Goal: Transaction & Acquisition: Purchase product/service

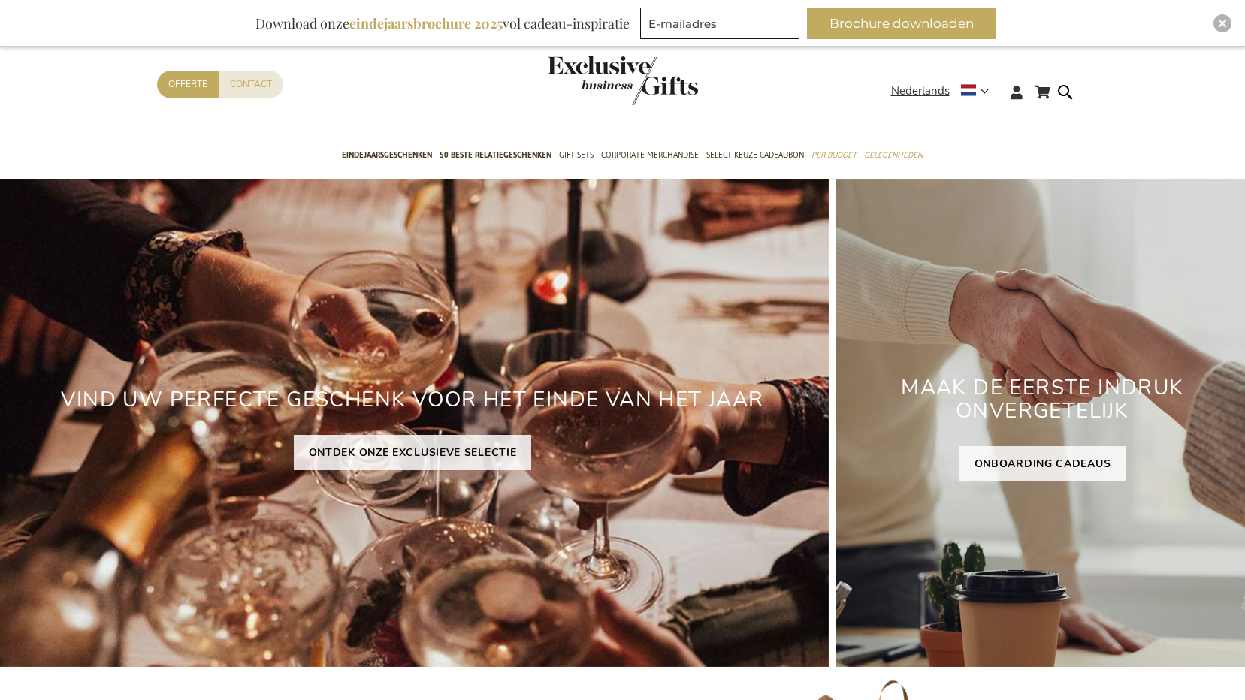
click at [1032, 446] on div "MAAK DE EERSTE INDRUK ONVERGETELIJK" at bounding box center [1042, 405] width 412 height 82
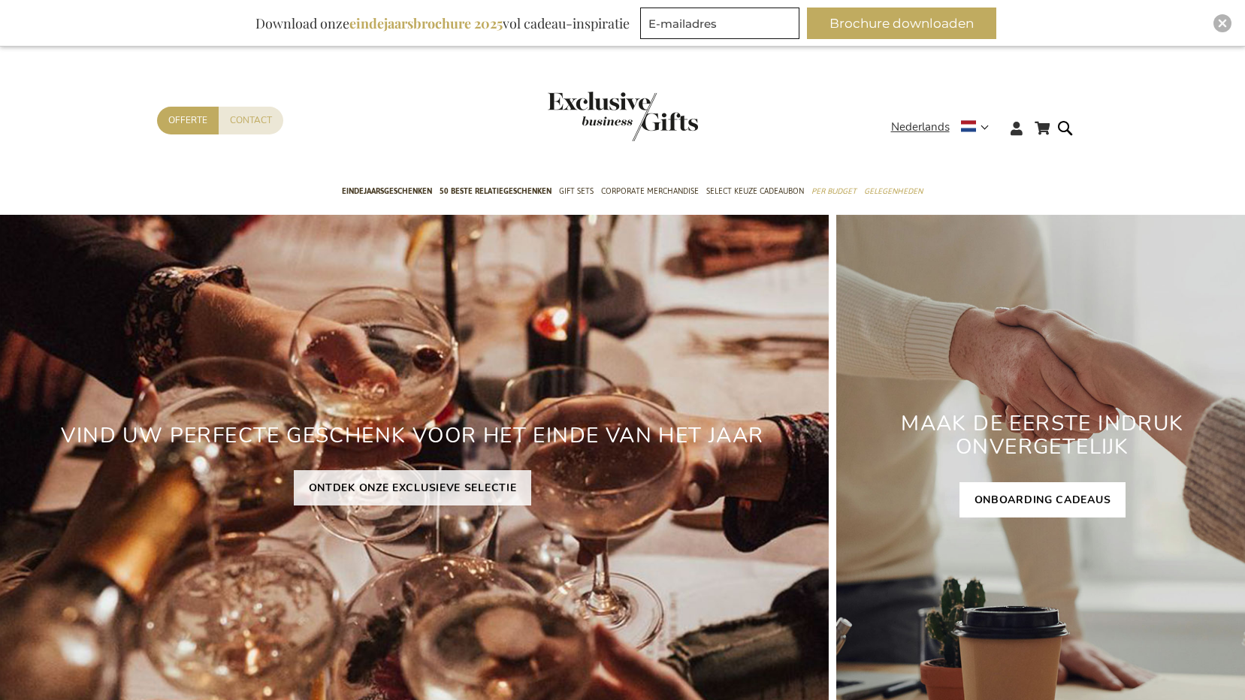
click at [1027, 500] on link "ONBOARDING CADEAUS" at bounding box center [1042, 499] width 167 height 35
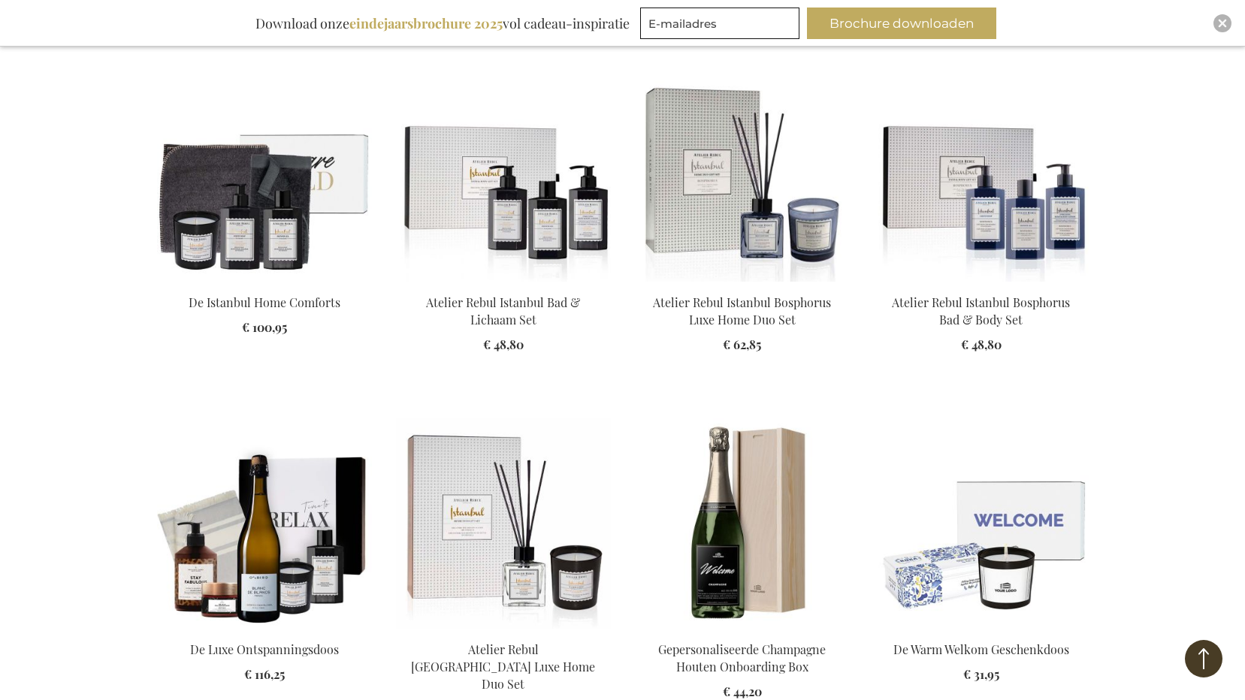
scroll to position [1277, 0]
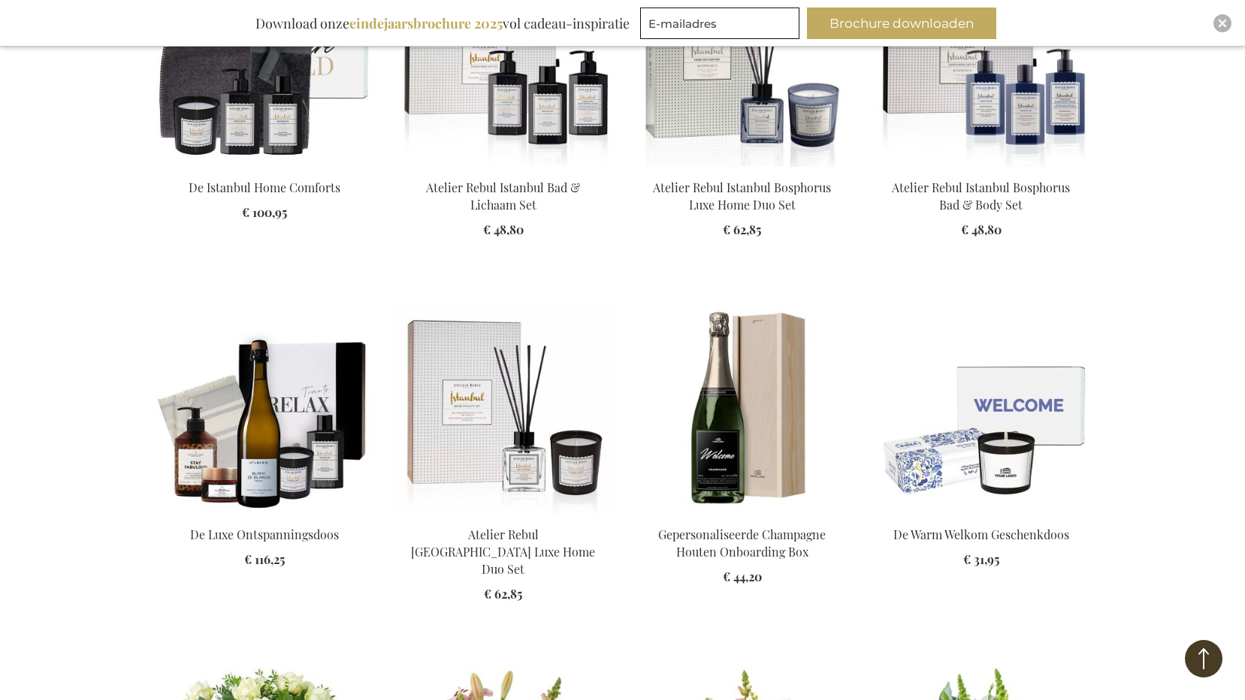
scroll to position [1577, 0]
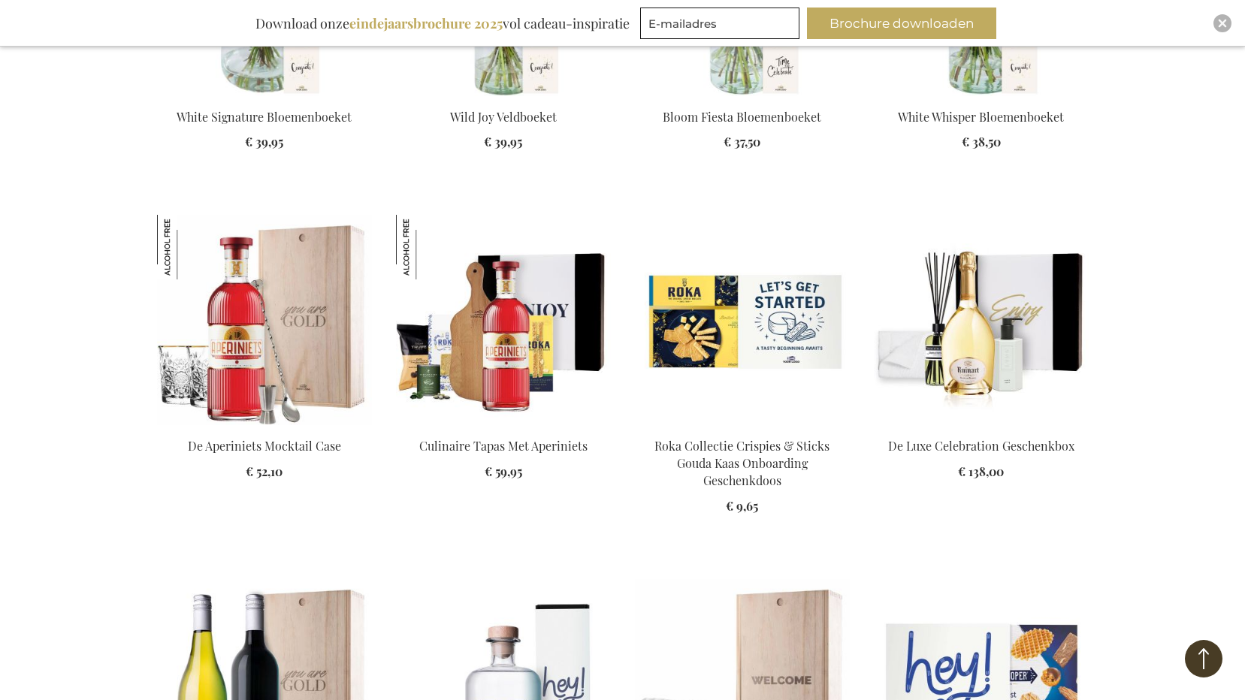
scroll to position [1878, 0]
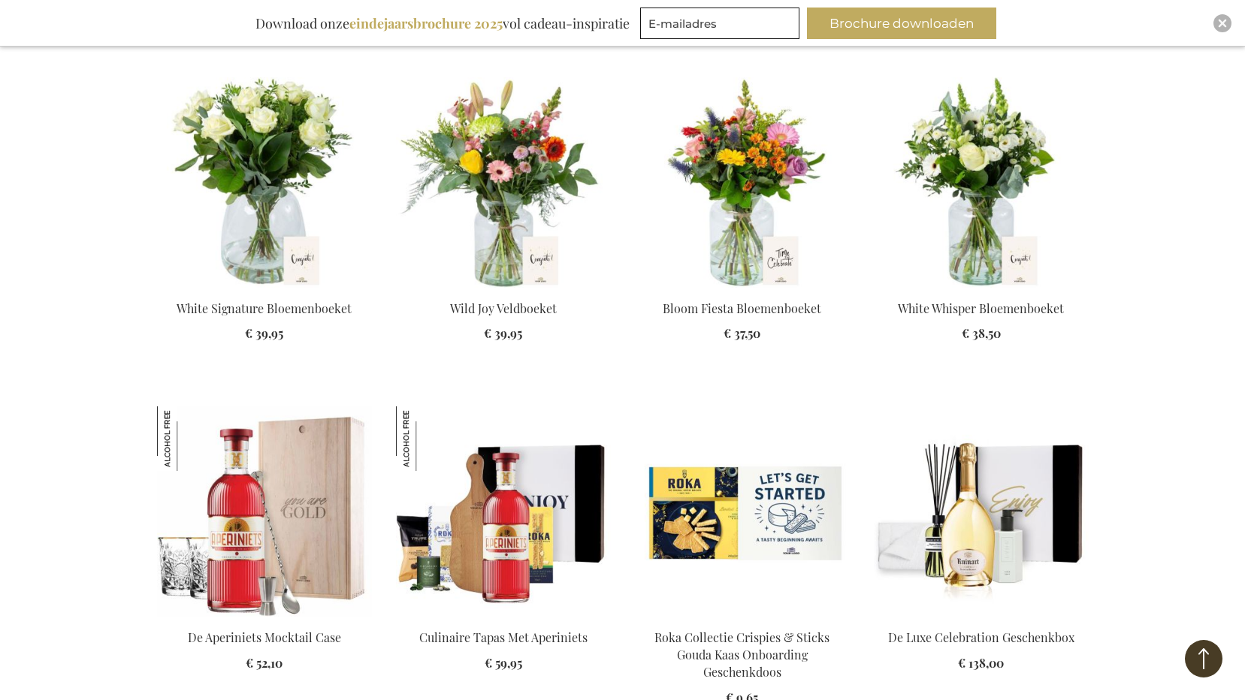
scroll to position [2103, 0]
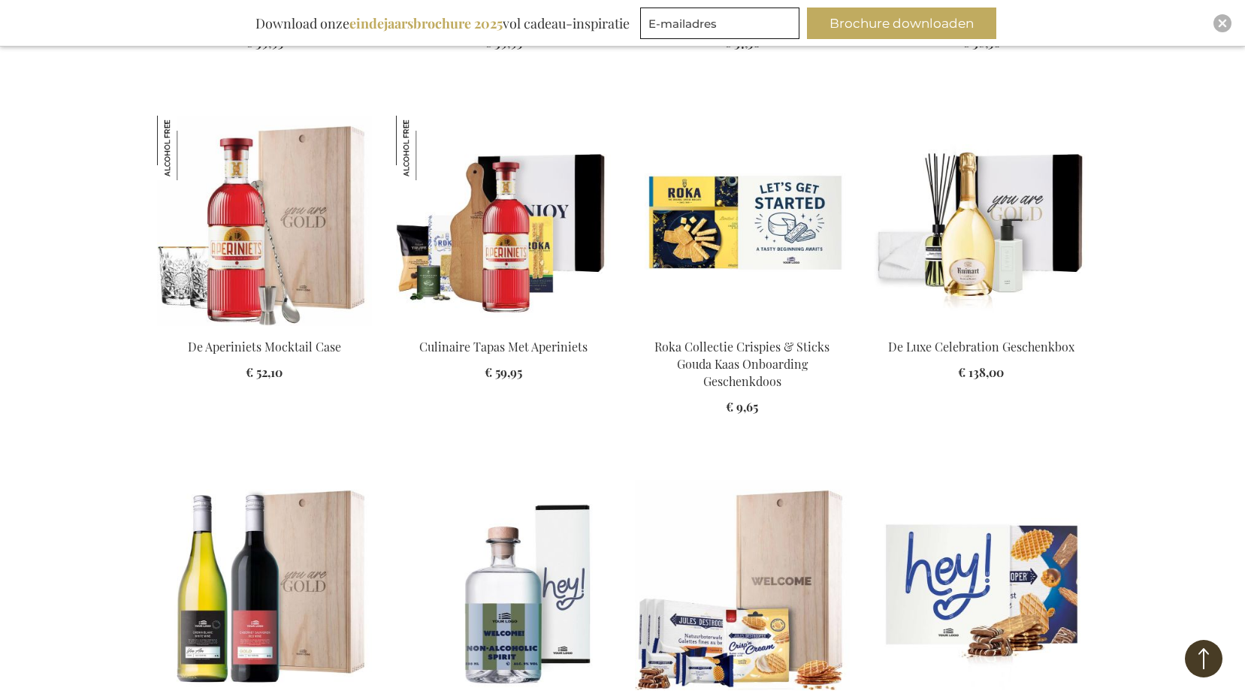
scroll to position [2254, 0]
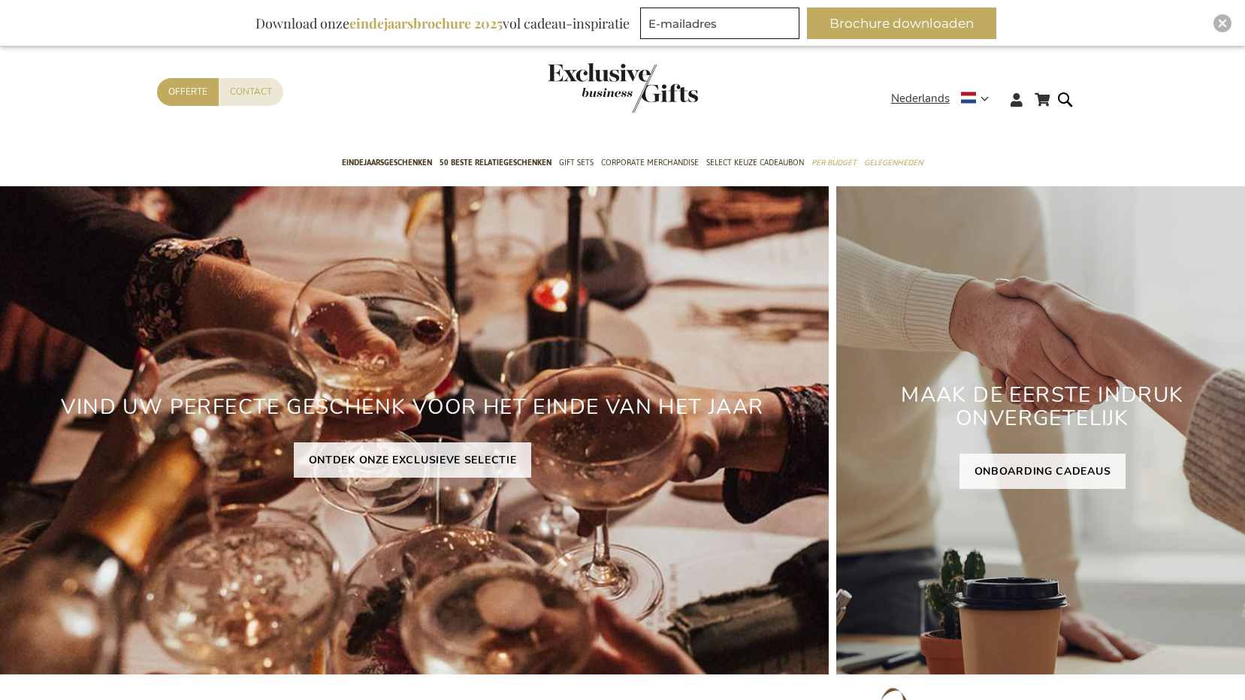
click at [388, 445] on link "ONTDEK ONZE EXCLUSIEVE SELECTIE" at bounding box center [413, 459] width 238 height 35
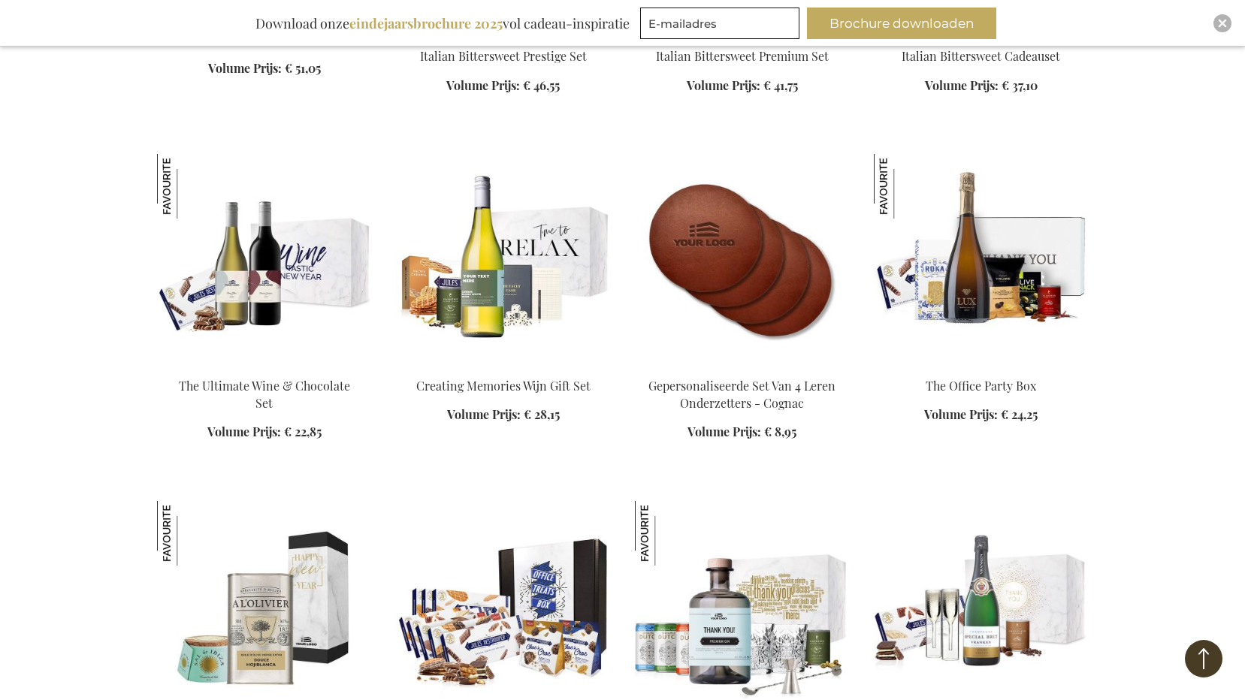
scroll to position [2028, 0]
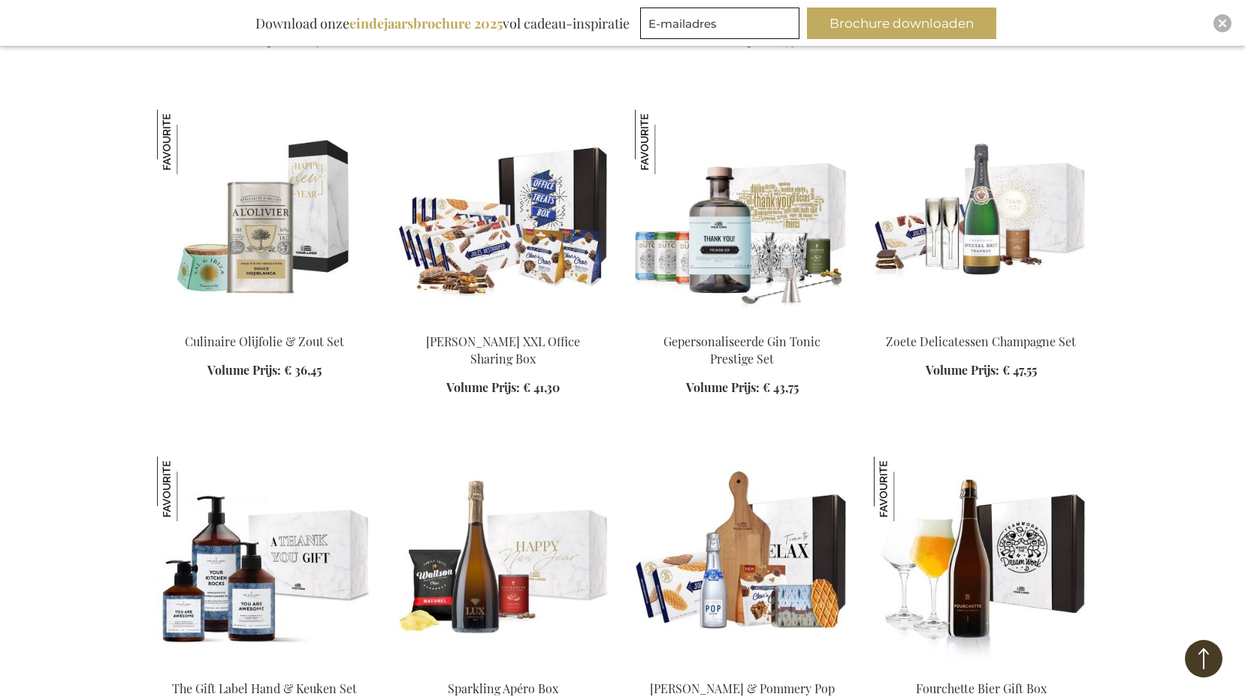
scroll to position [2629, 0]
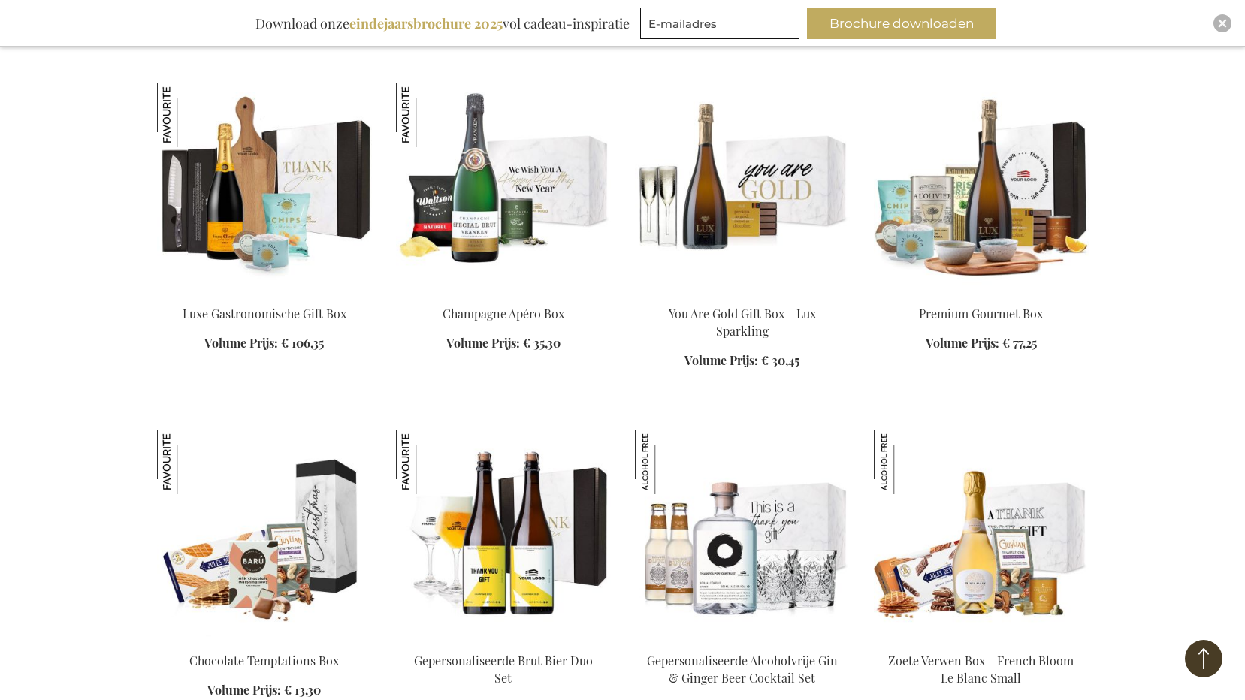
scroll to position [3606, 0]
